Goal: Task Accomplishment & Management: Use online tool/utility

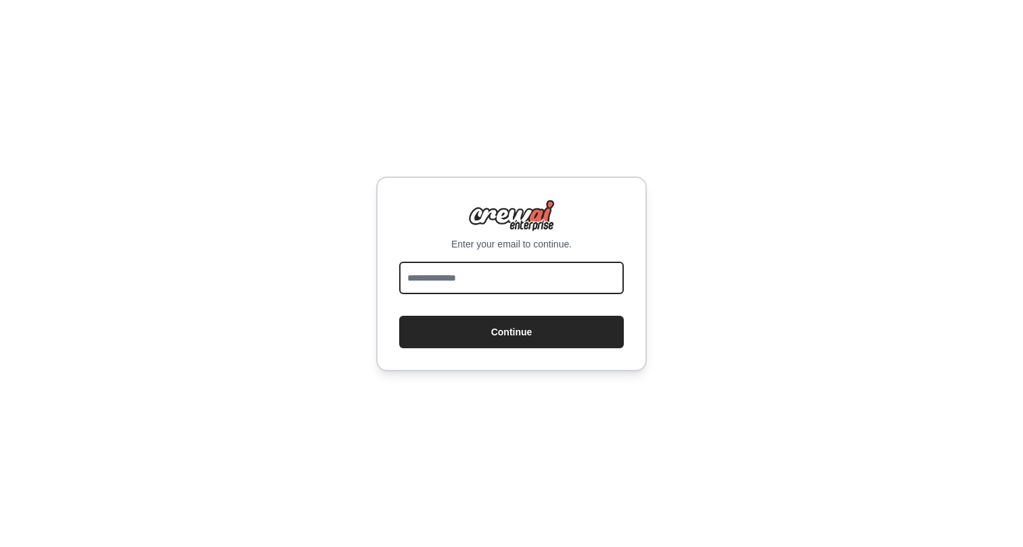
click at [510, 275] on input "email" at bounding box center [511, 278] width 225 height 32
type input "**********"
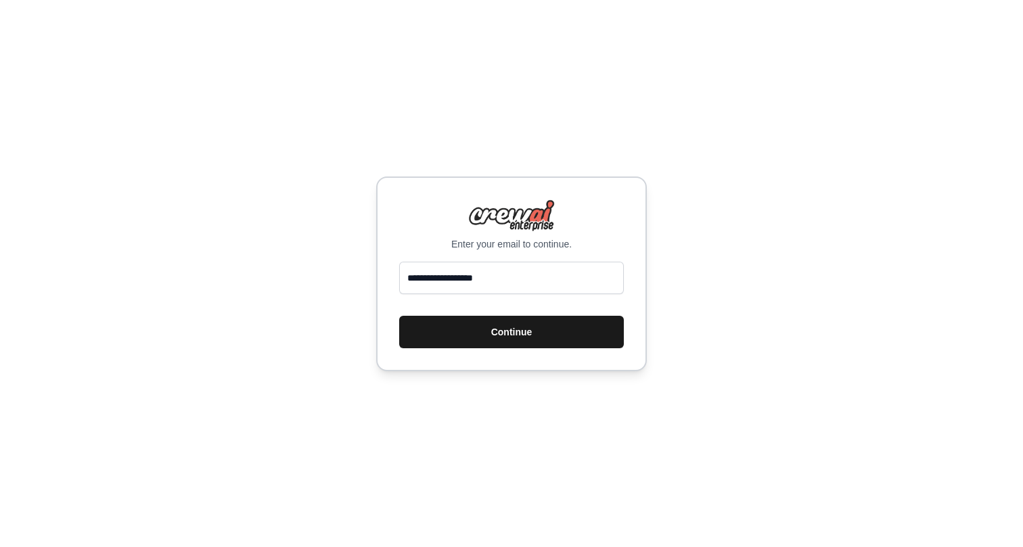
click at [430, 337] on button "Continue" at bounding box center [511, 332] width 225 height 32
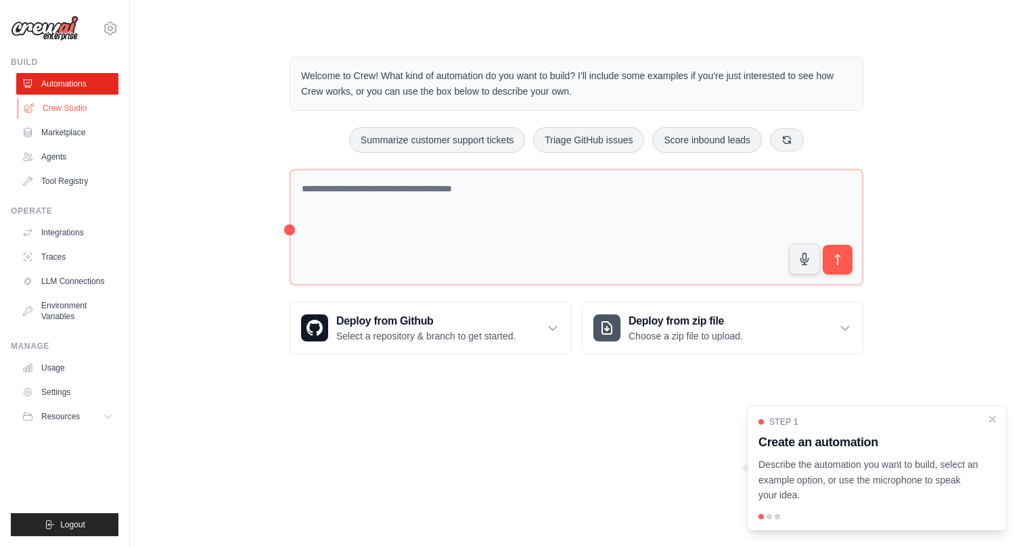
click at [68, 110] on link "Crew Studio" at bounding box center [69, 108] width 102 height 22
